Goal: Information Seeking & Learning: Find contact information

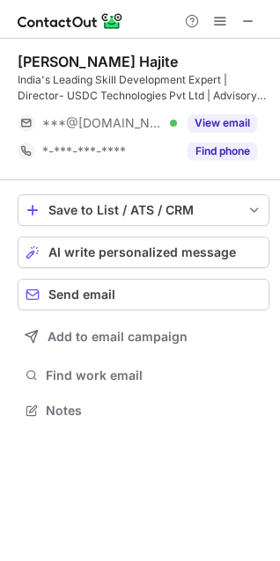
scroll to position [399, 280]
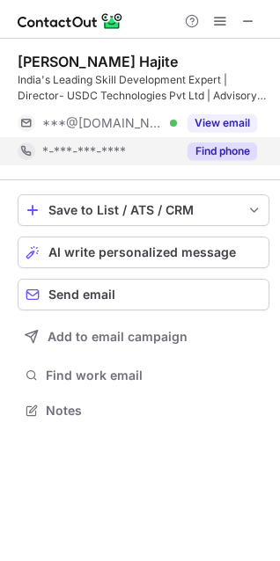
click at [212, 152] on button "Find phone" at bounding box center [222, 152] width 70 height 18
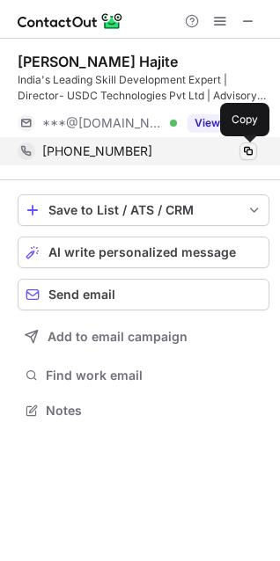
click at [249, 158] on button at bounding box center [248, 152] width 18 height 18
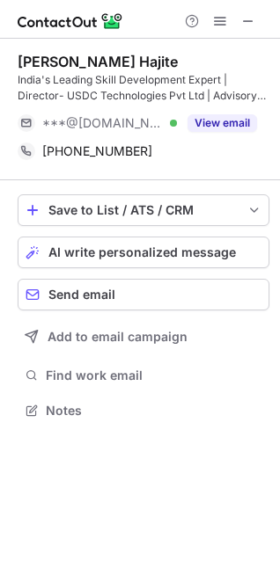
click at [83, 92] on div "India's Leading Skill Development Expert | Director- USDC Technologies Pvt Ltd …" at bounding box center [144, 88] width 252 height 32
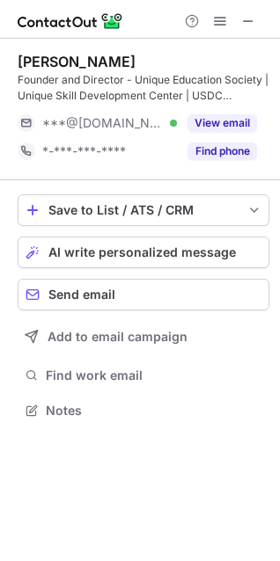
scroll to position [399, 280]
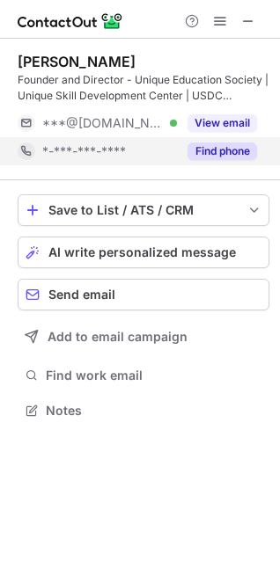
click at [224, 140] on div "Find phone" at bounding box center [217, 151] width 80 height 28
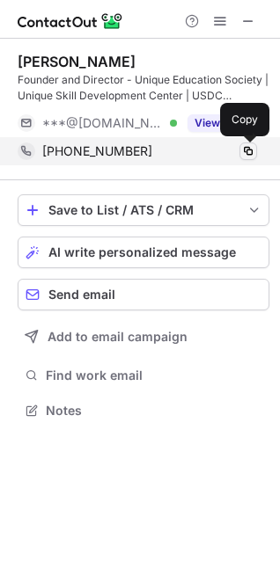
click at [246, 150] on span at bounding box center [248, 151] width 14 height 14
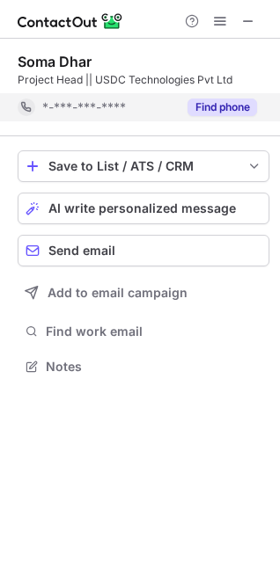
scroll to position [355, 280]
click at [223, 128] on div "Soma Dhar Project Head || USDC Technologies Pvt Ltd *-***-***-**** Find phone" at bounding box center [144, 88] width 252 height 98
click at [217, 109] on button "Find phone" at bounding box center [222, 108] width 70 height 18
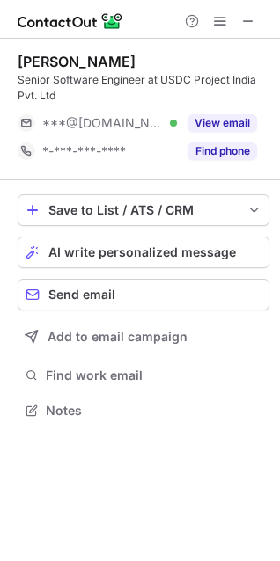
scroll to position [399, 280]
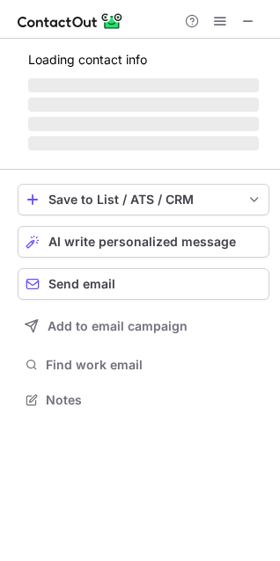
scroll to position [399, 280]
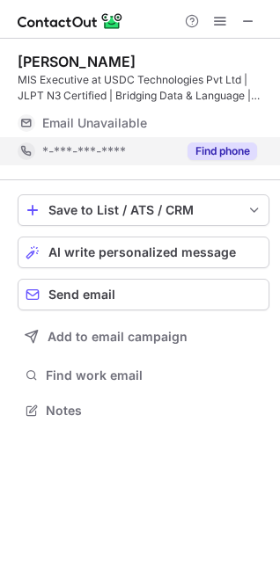
click at [224, 151] on button "Find phone" at bounding box center [222, 152] width 70 height 18
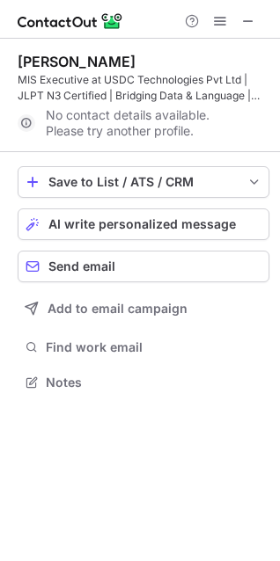
scroll to position [370, 280]
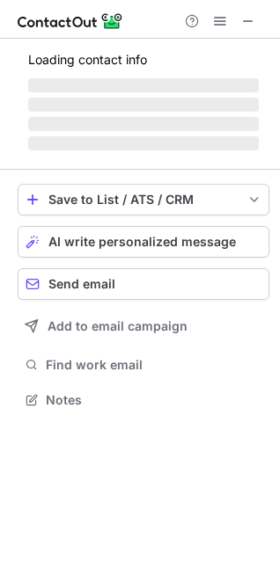
scroll to position [383, 280]
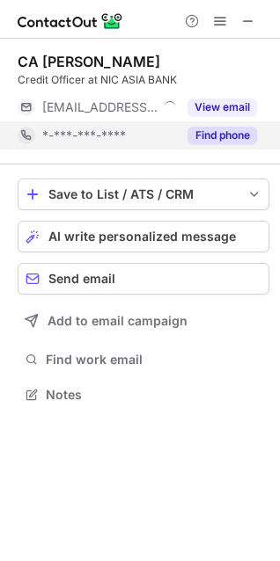
click at [213, 136] on button "Find phone" at bounding box center [222, 136] width 70 height 18
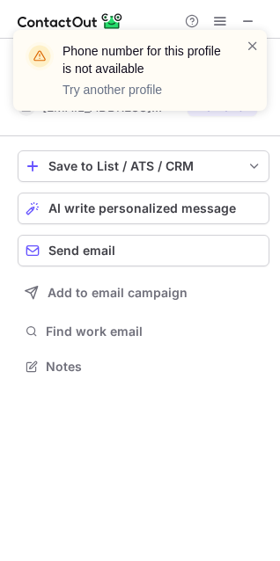
scroll to position [355, 280]
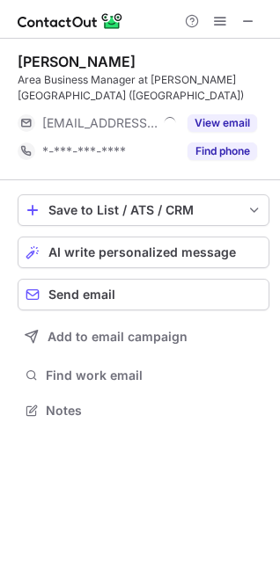
scroll to position [399, 280]
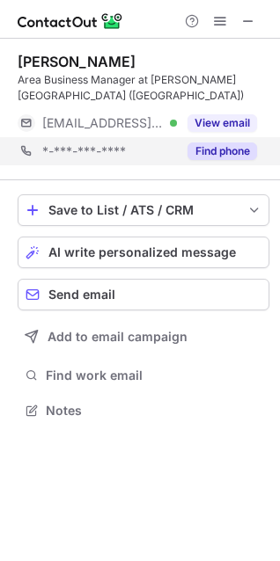
click at [261, 151] on div "*-***-***-**** Find phone" at bounding box center [144, 151] width 252 height 28
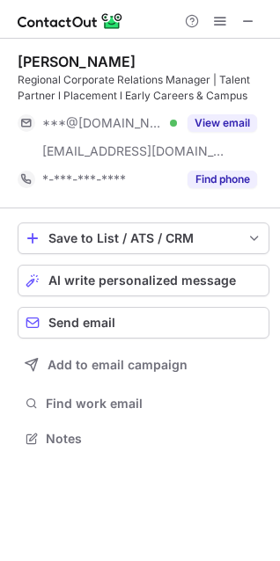
scroll to position [427, 280]
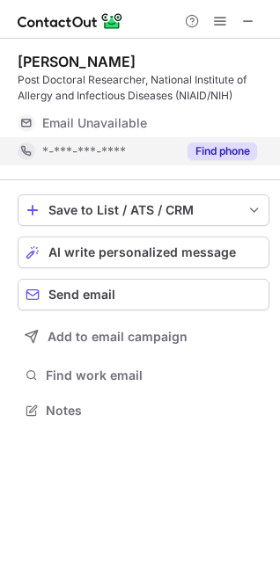
scroll to position [399, 280]
click at [217, 144] on button "Find phone" at bounding box center [222, 152] width 70 height 18
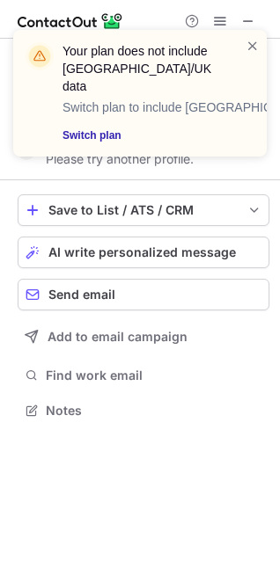
scroll to position [370, 280]
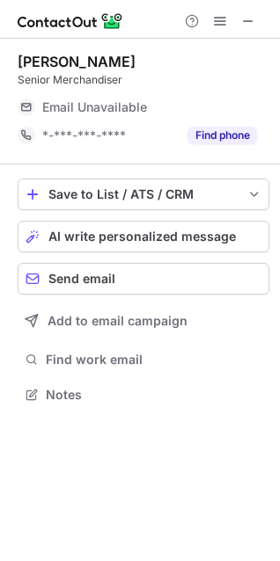
scroll to position [383, 280]
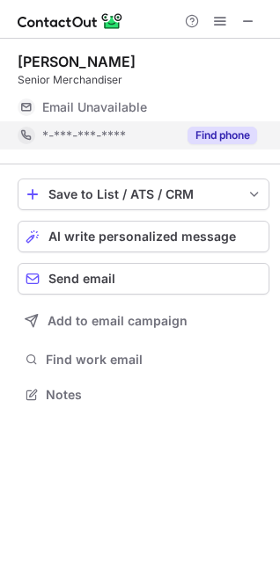
click at [202, 135] on button "Find phone" at bounding box center [222, 136] width 70 height 18
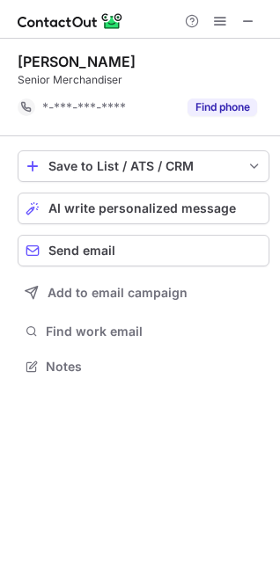
scroll to position [355, 280]
